Goal: Task Accomplishment & Management: Manage account settings

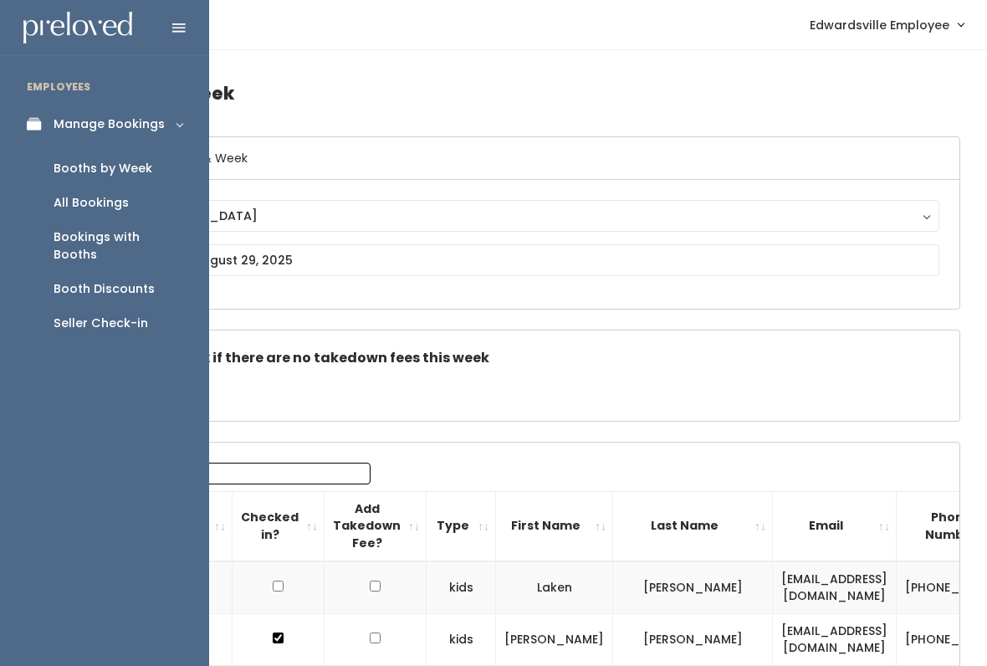
click at [155, 235] on div "Bookings with Booths" at bounding box center [118, 245] width 129 height 35
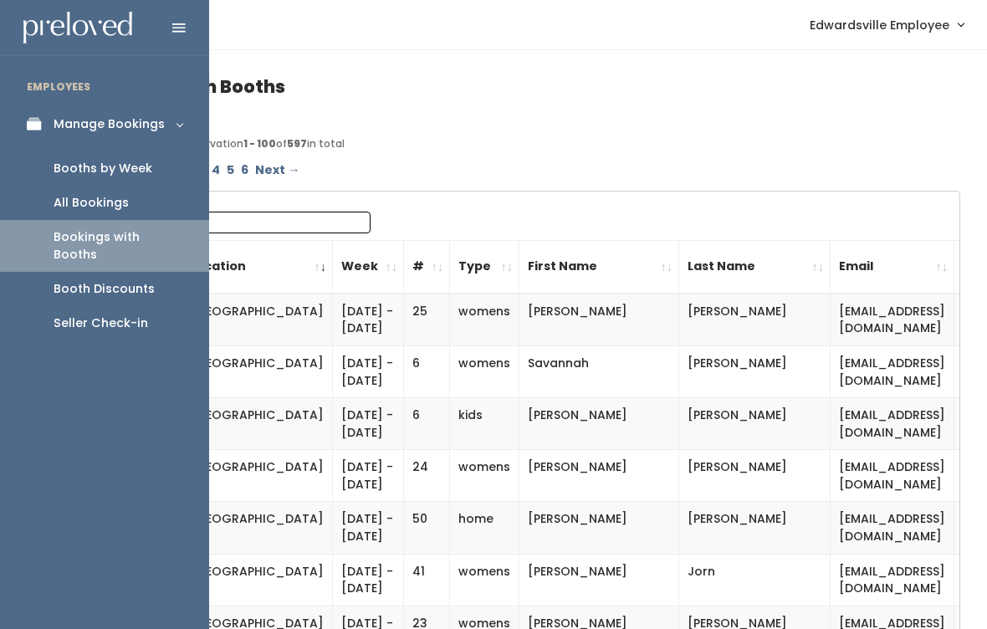
click at [127, 280] on div "Booth Discounts" at bounding box center [104, 289] width 101 height 18
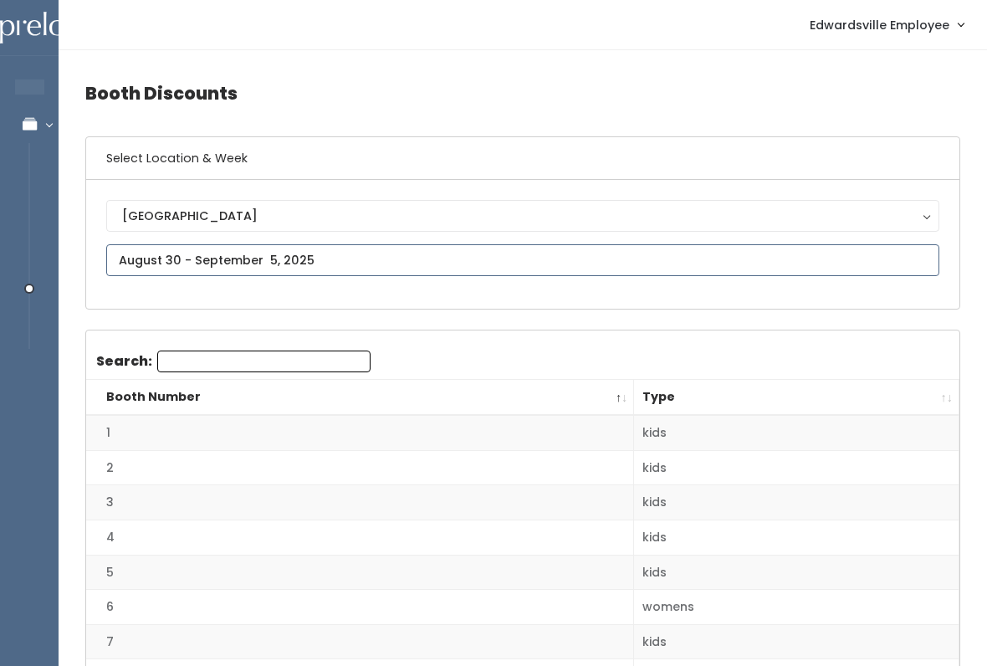
click at [372, 259] on input "text" at bounding box center [522, 260] width 833 height 32
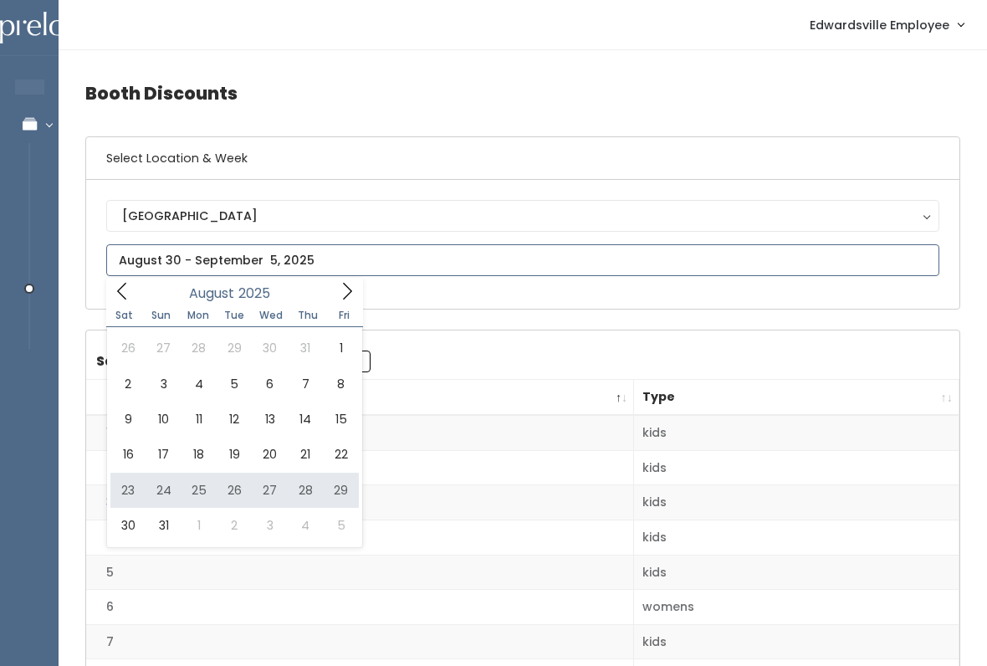
type input "August 23 to August 29"
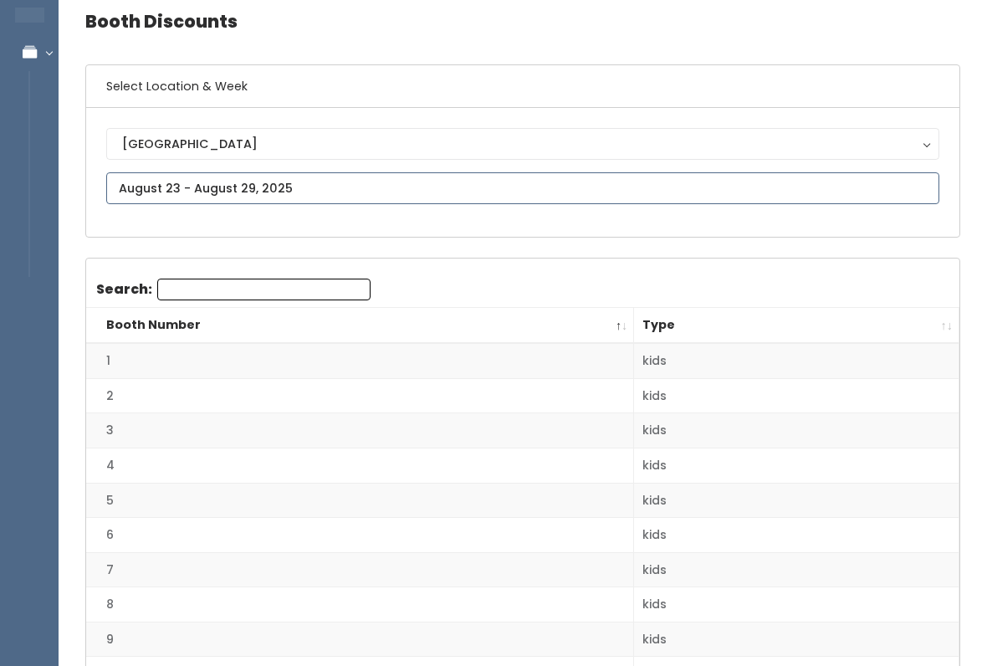
click at [267, 172] on input "text" at bounding box center [522, 188] width 833 height 32
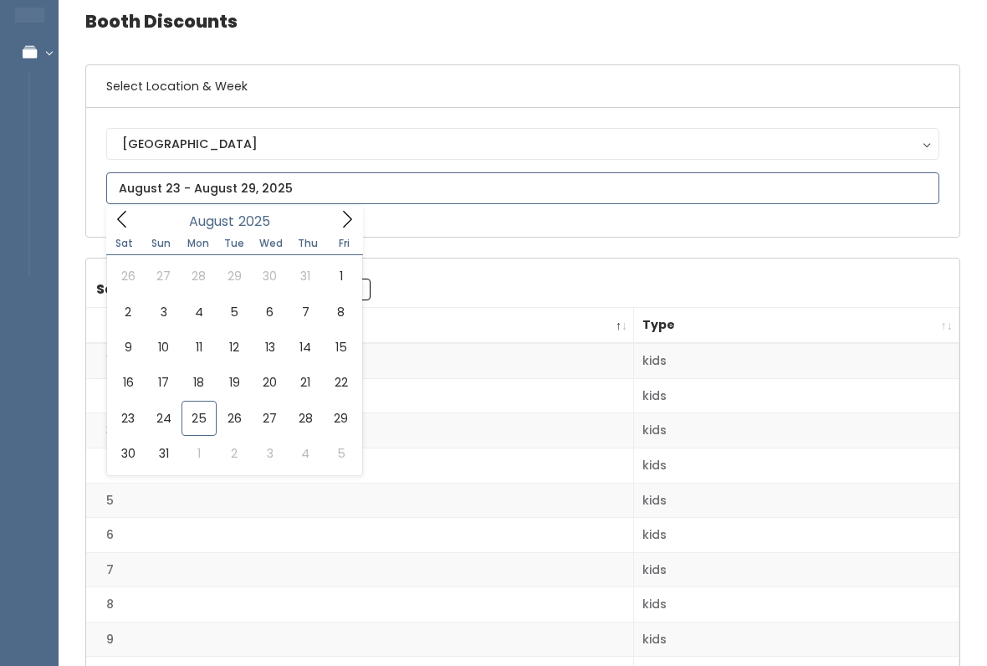
type input "August 23 to August 29"
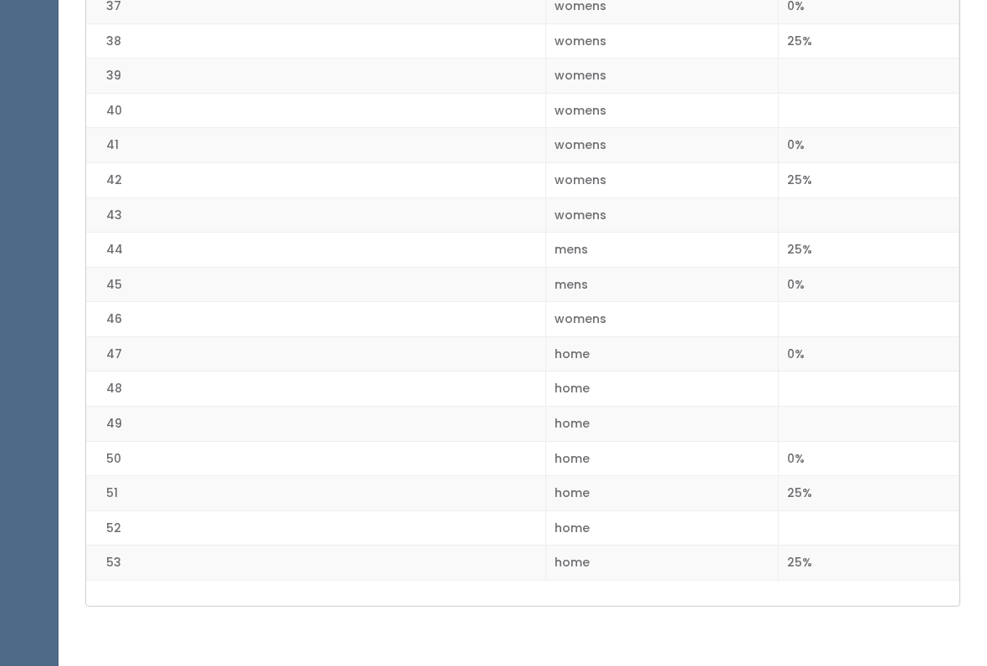
scroll to position [1694, 0]
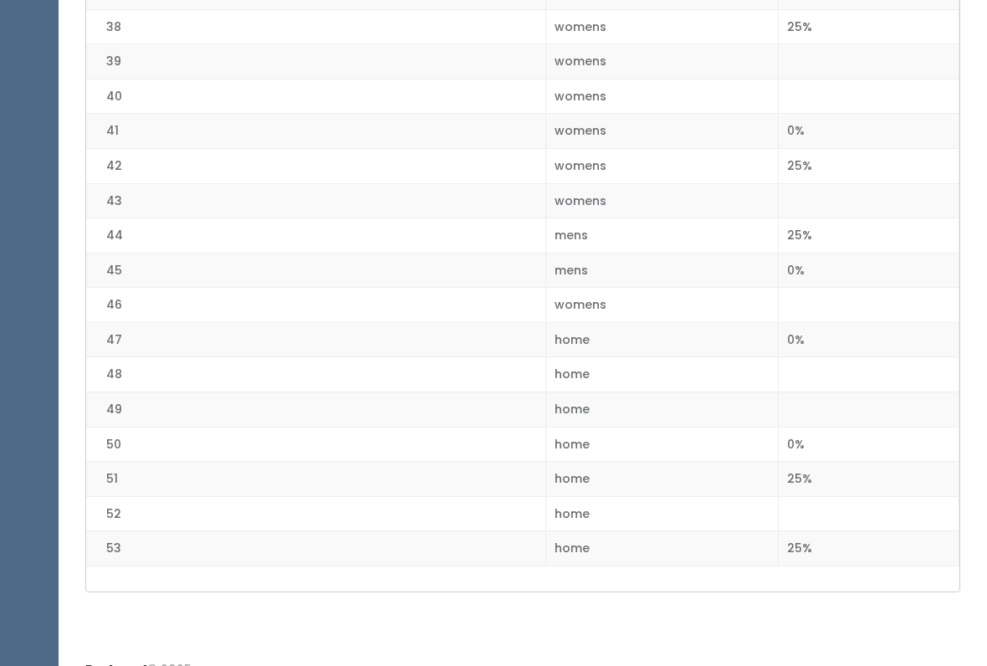
click at [693, 462] on td "home" at bounding box center [662, 479] width 233 height 35
click at [702, 531] on td "home" at bounding box center [662, 548] width 233 height 35
